Goal: Information Seeking & Learning: Learn about a topic

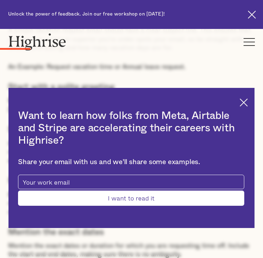
scroll to position [636, 0]
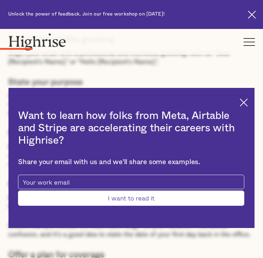
click at [248, 105] on img at bounding box center [243, 103] width 8 height 8
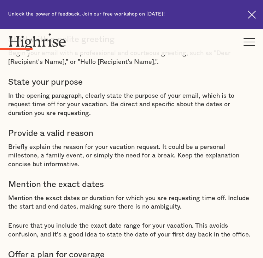
click at [248, 105] on div "In today's fast-paced and demanding work environment, it's more important than …" at bounding box center [131, 163] width 247 height 812
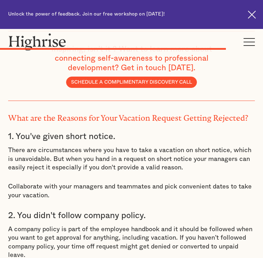
scroll to position [3546, 0]
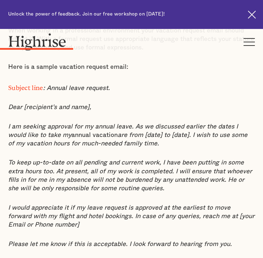
scroll to position [1236, 0]
